Goal: Information Seeking & Learning: Compare options

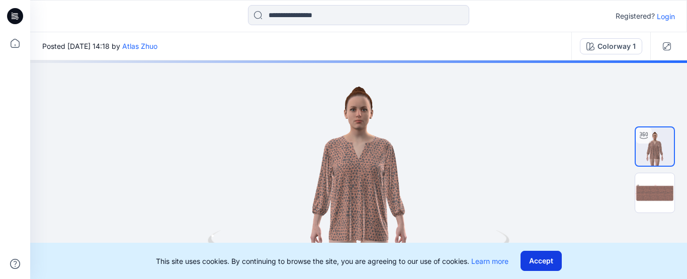
click at [542, 265] on button "Accept" at bounding box center [540, 260] width 41 height 20
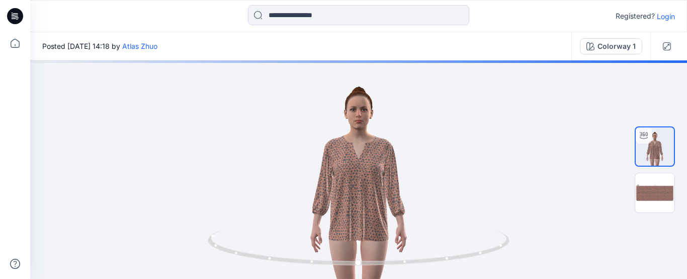
click at [625, 55] on div "Colorway 1" at bounding box center [610, 46] width 79 height 28
click at [620, 46] on div "Colorway 1" at bounding box center [616, 46] width 38 height 11
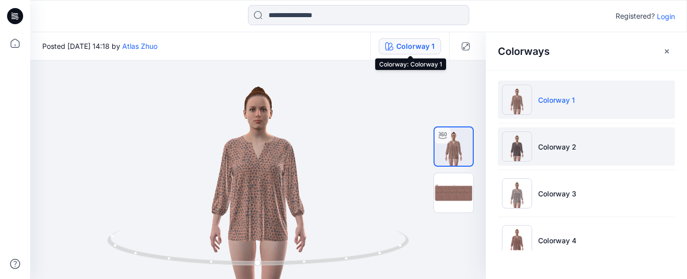
click at [580, 146] on li "Colorway 2" at bounding box center [586, 146] width 177 height 38
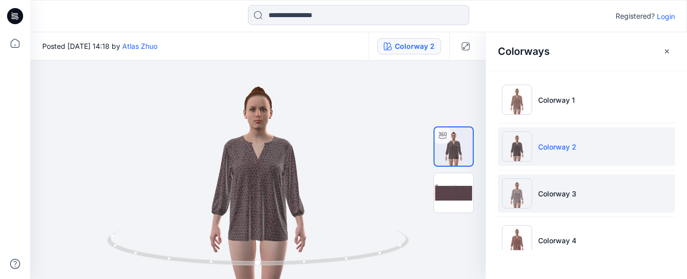
click at [530, 183] on img at bounding box center [517, 193] width 30 height 30
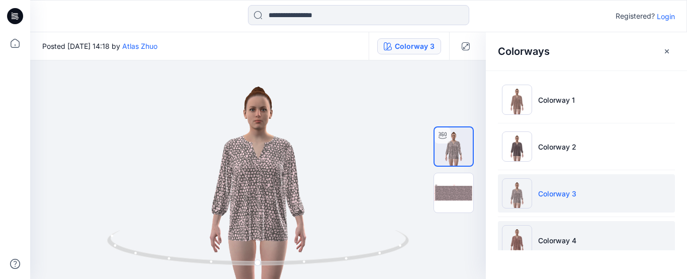
click at [550, 245] on li "Colorway 4" at bounding box center [586, 240] width 177 height 38
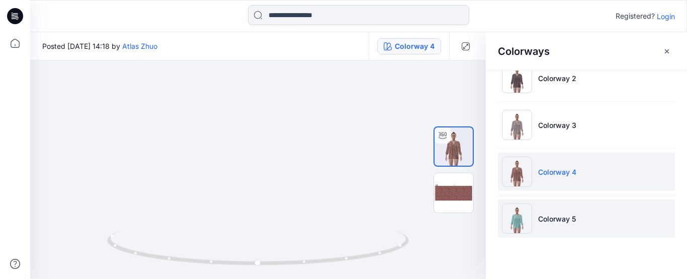
scroll to position [74, 0]
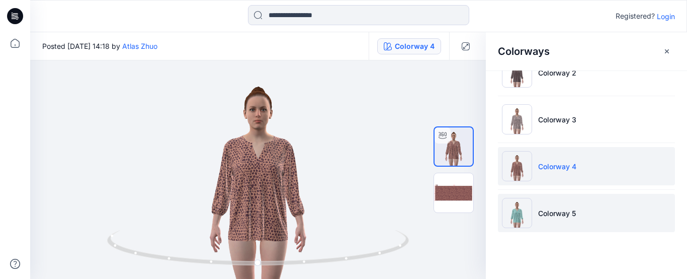
click at [567, 221] on li "Colorway 5" at bounding box center [586, 213] width 177 height 38
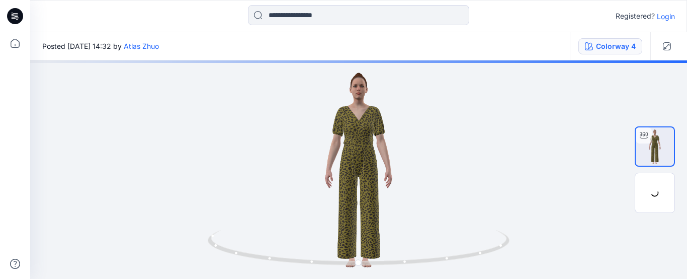
click at [624, 51] on div "Colorway 4" at bounding box center [616, 46] width 40 height 11
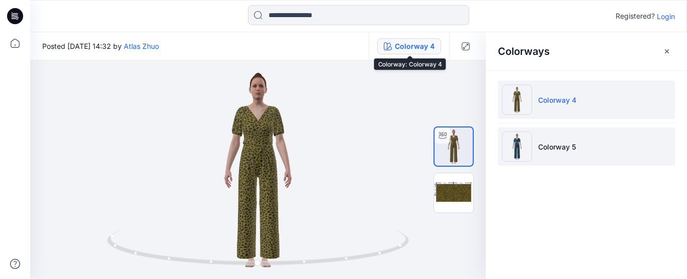
click at [531, 161] on li "Colorway 5" at bounding box center [586, 146] width 177 height 38
